Goal: Find contact information: Find contact information

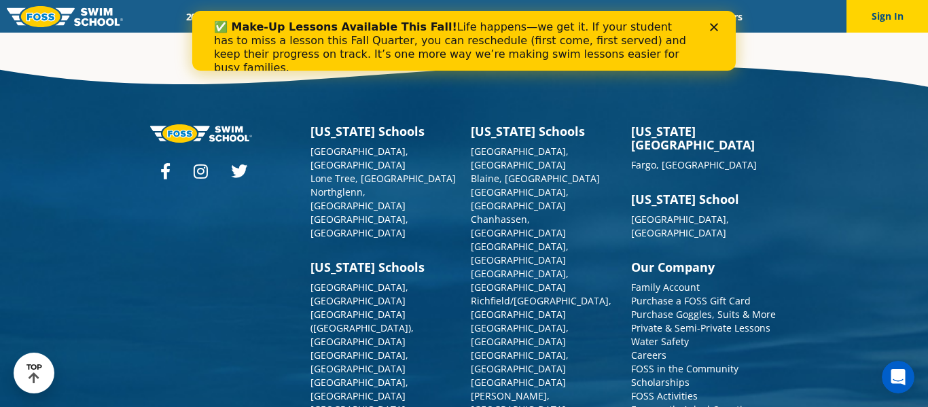
scroll to position [4839, 0]
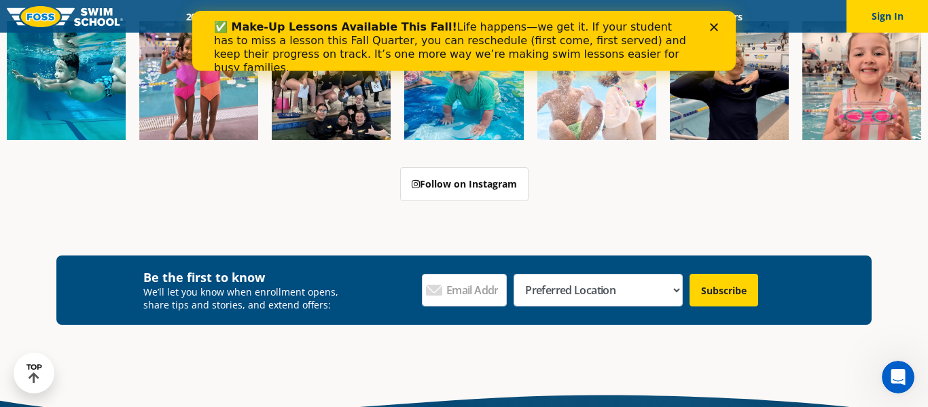
scroll to position [1184, 0]
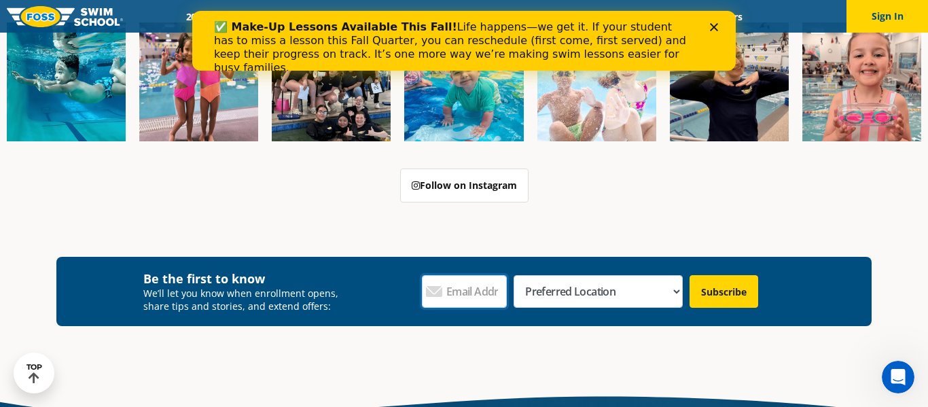
click at [475, 291] on input "Email Address *" at bounding box center [465, 291] width 86 height 33
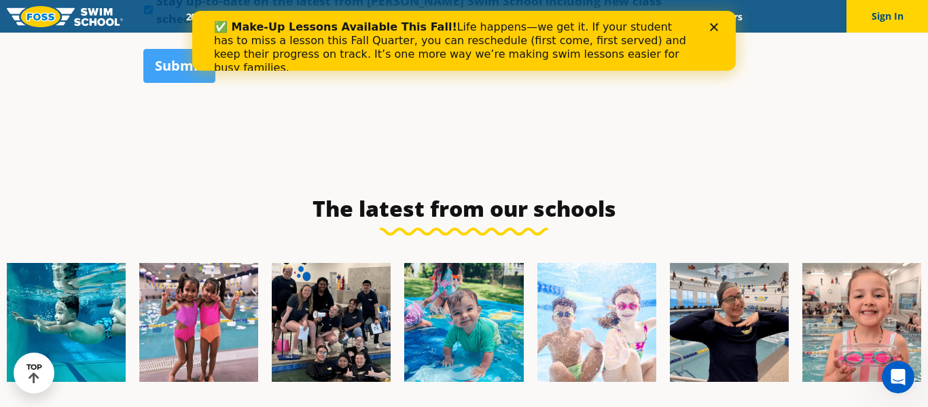
scroll to position [945, 0]
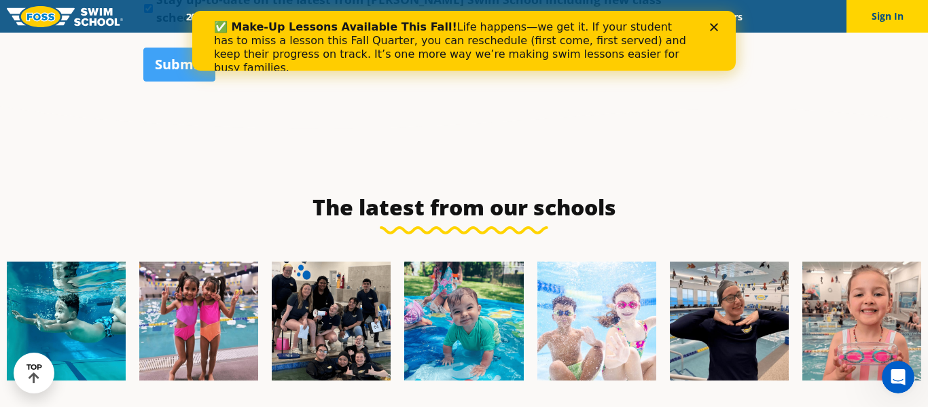
click at [717, 26] on icon "Close" at bounding box center [714, 27] width 8 height 8
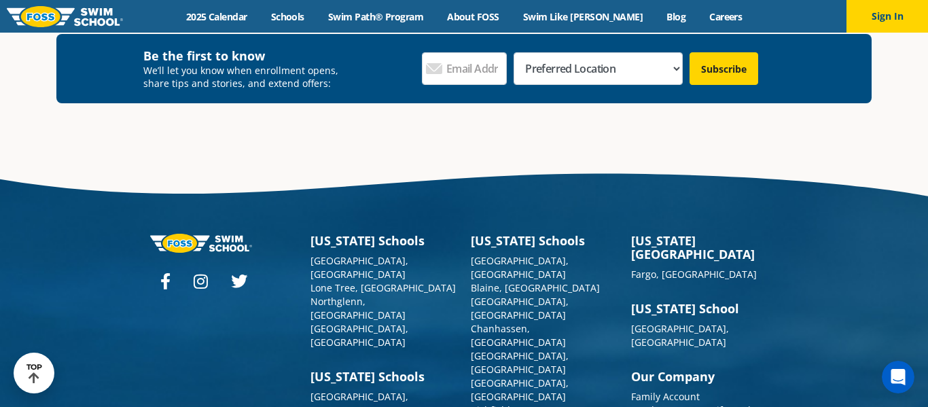
scroll to position [1410, 0]
